Goal: Entertainment & Leisure: Consume media (video, audio)

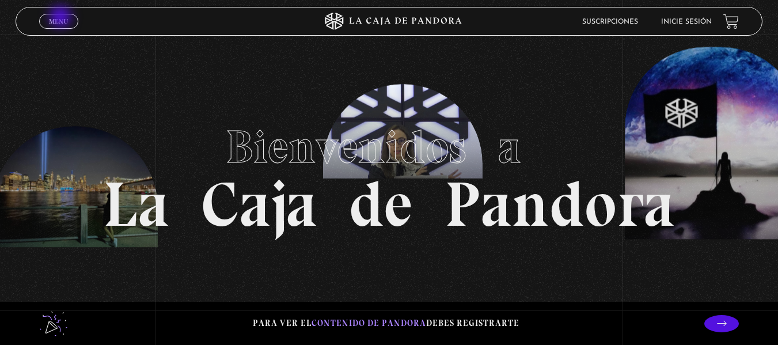
click at [62, 18] on span "Menu" at bounding box center [58, 21] width 19 height 7
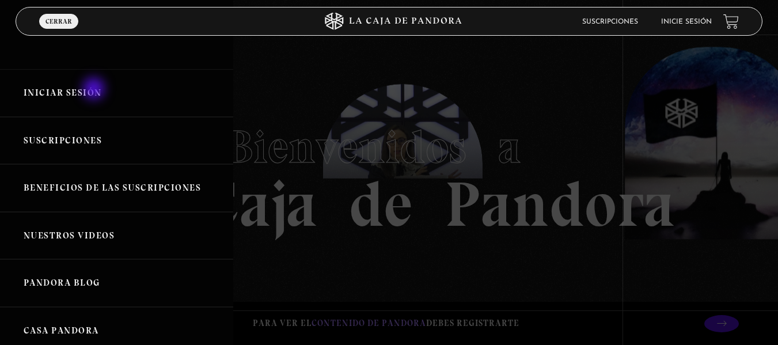
click at [95, 90] on link "Iniciar Sesión" at bounding box center [116, 93] width 233 height 48
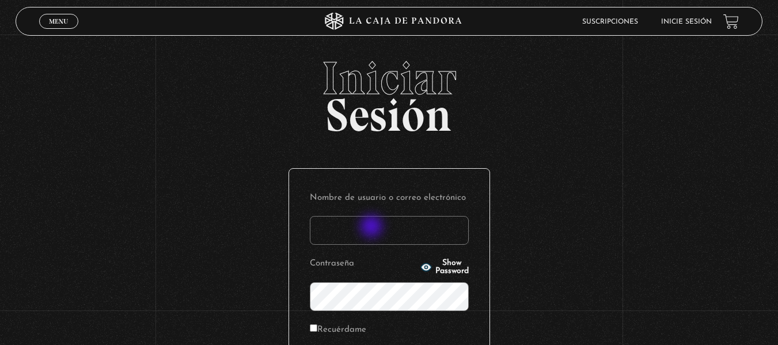
click at [373, 227] on input "Nombre de usuario o correo electrónico" at bounding box center [389, 230] width 159 height 29
type input "[EMAIL_ADDRESS][DOMAIN_NAME]"
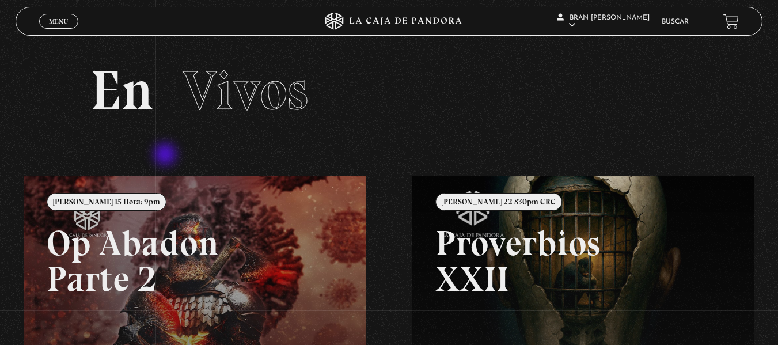
scroll to position [1, 0]
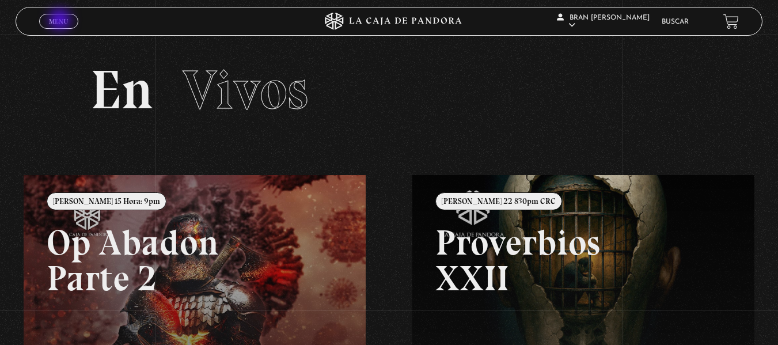
click at [61, 21] on span "Menu" at bounding box center [58, 21] width 19 height 7
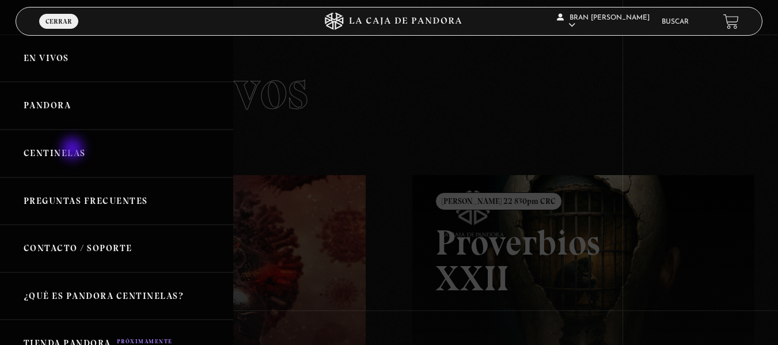
click at [74, 150] on link "Centinelas" at bounding box center [116, 154] width 233 height 48
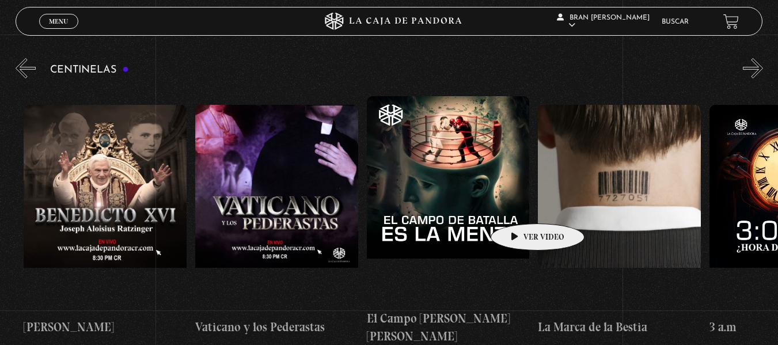
scroll to position [0, 14670]
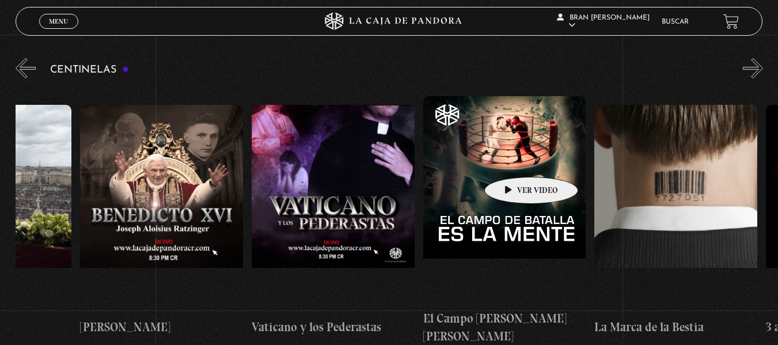
click at [513, 159] on figure at bounding box center [504, 199] width 163 height 207
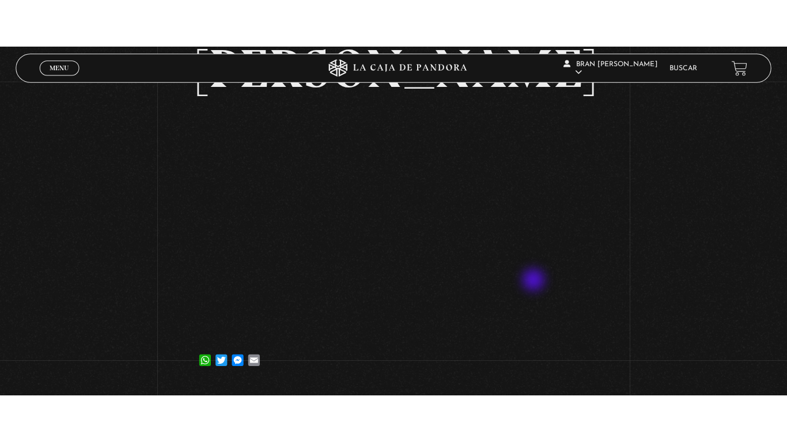
scroll to position [203, 0]
